Goal: Transaction & Acquisition: Purchase product/service

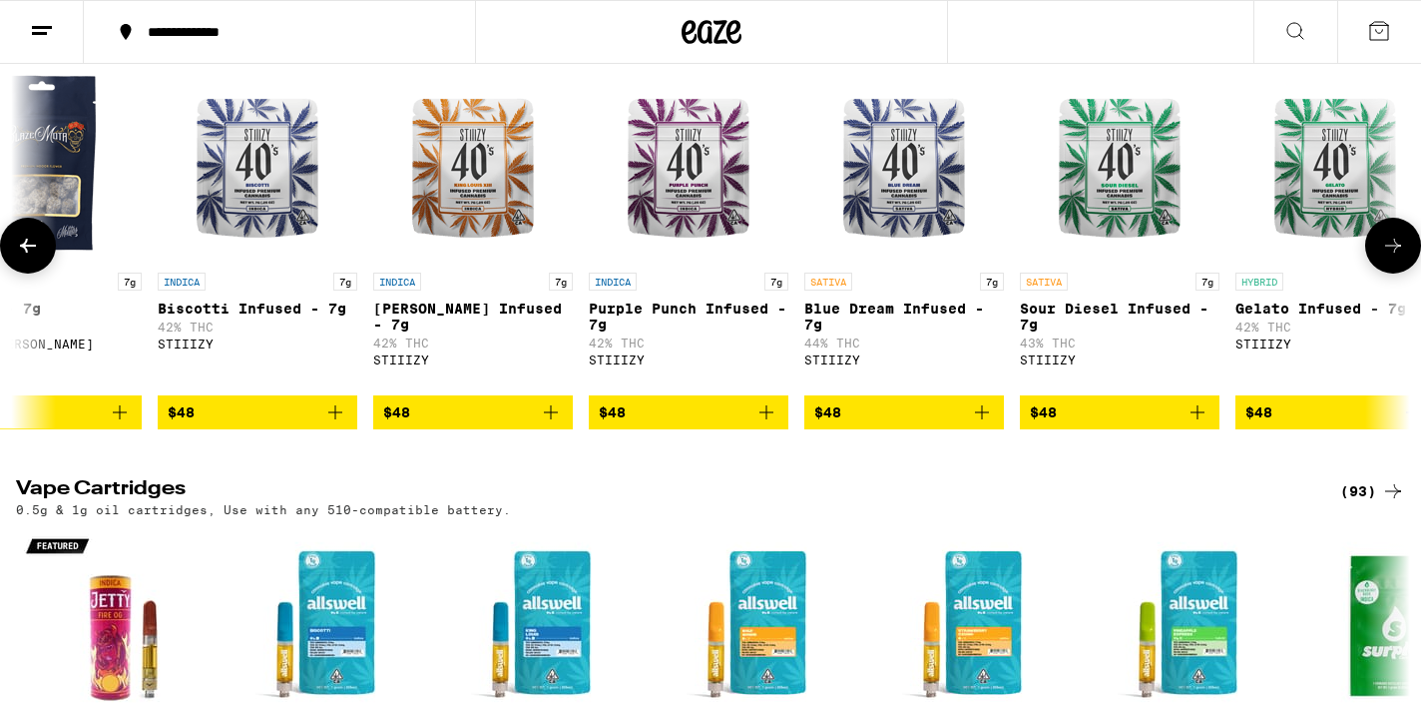
scroll to position [0, 11093]
